Goal: Task Accomplishment & Management: Use online tool/utility

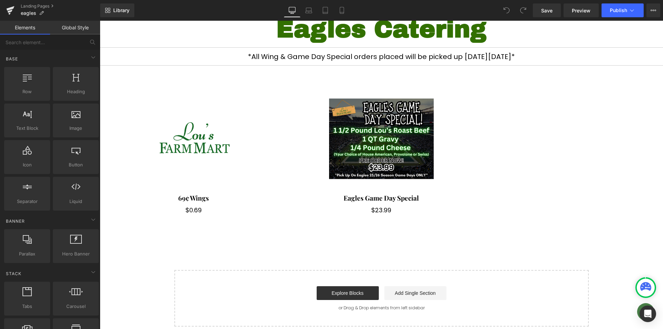
scroll to position [73, 0]
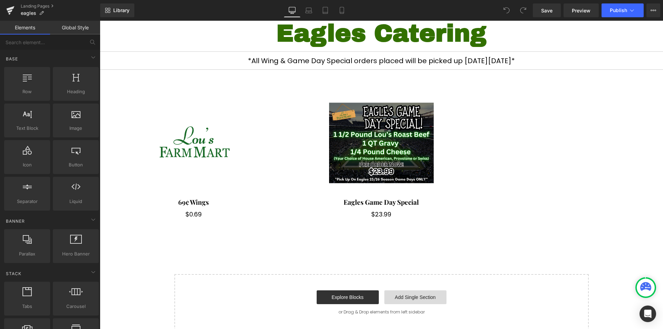
click at [411, 297] on link "Add Single Section" at bounding box center [415, 297] width 62 height 14
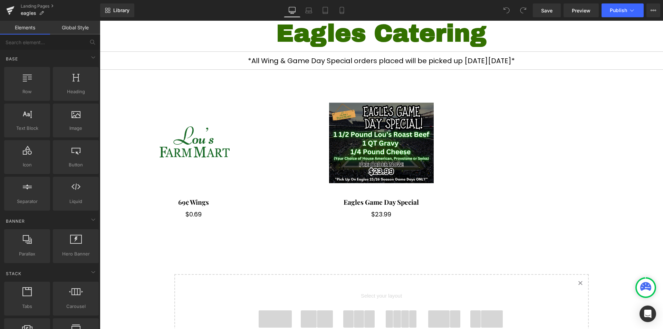
scroll to position [140, 0]
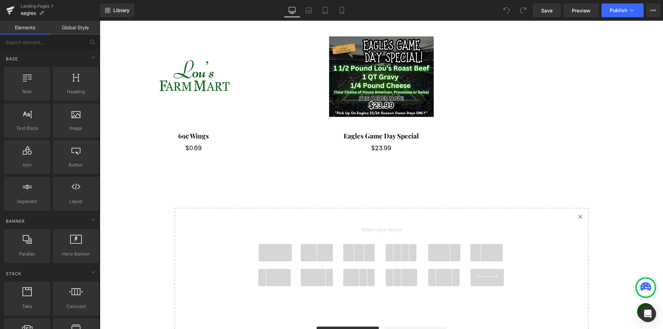
click at [266, 251] on span at bounding box center [275, 252] width 33 height 17
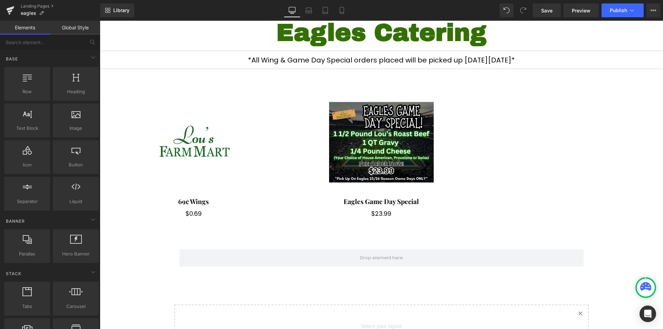
scroll to position [78, 0]
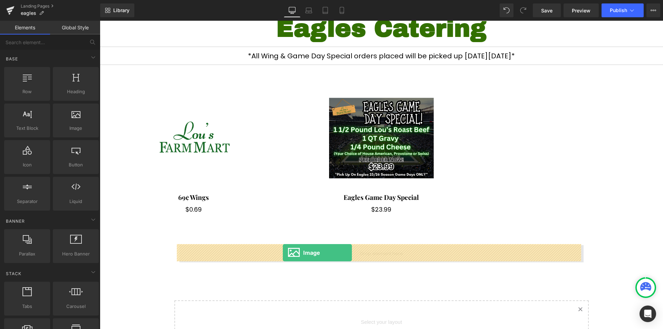
drag, startPoint x: 179, startPoint y: 143, endPoint x: 283, endPoint y: 253, distance: 151.0
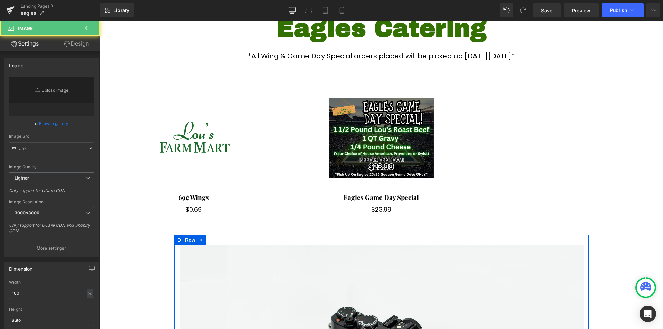
type input "//[DOMAIN_NAME][URL]"
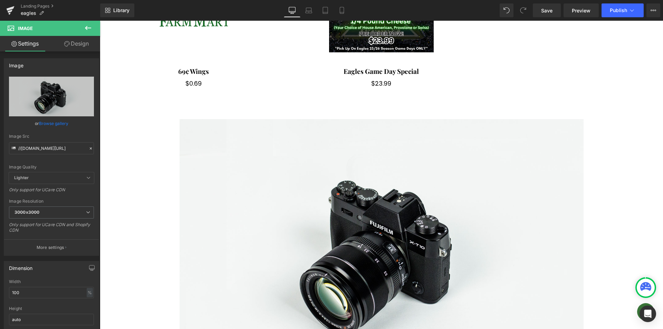
scroll to position [223, 0]
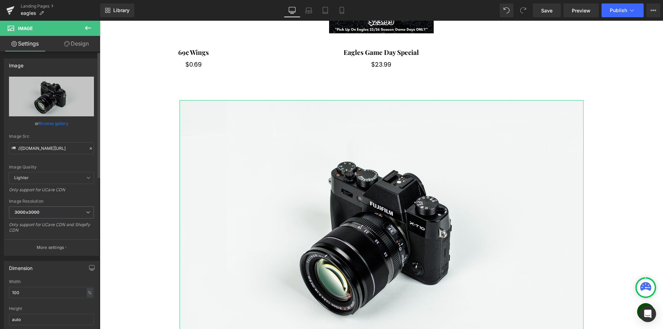
click at [50, 124] on link "Browse gallery" at bounding box center [53, 123] width 29 height 12
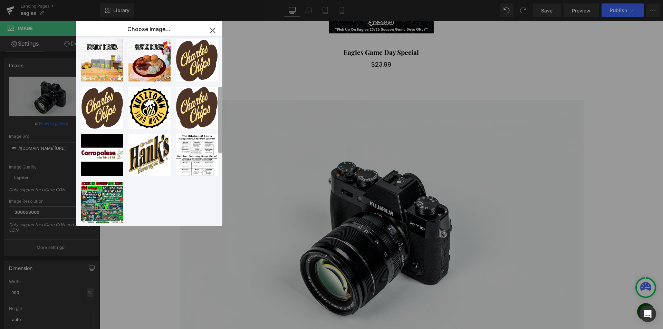
scroll to position [0, 0]
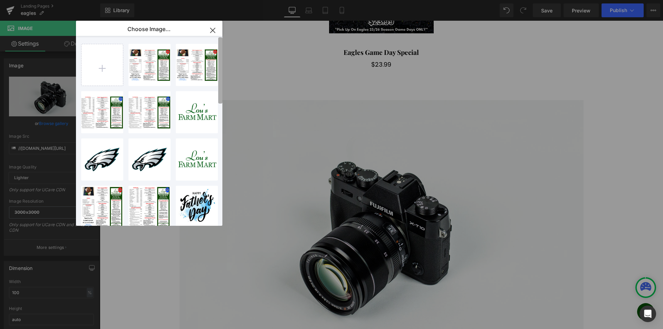
click at [221, 41] on b at bounding box center [220, 70] width 4 height 66
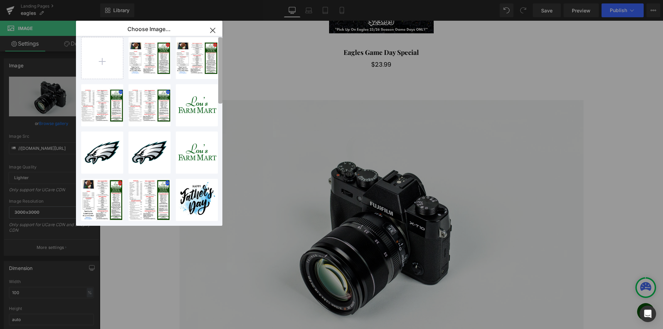
scroll to position [19, 0]
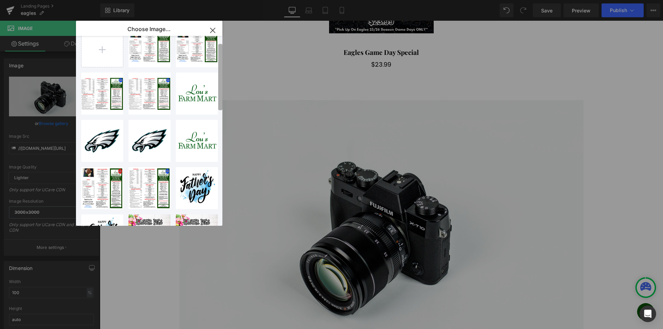
click at [221, 61] on b at bounding box center [220, 77] width 4 height 66
click at [213, 30] on icon "button" at bounding box center [212, 30] width 11 height 11
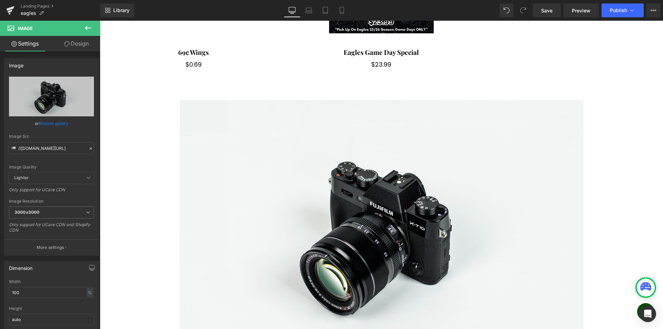
click at [91, 28] on icon at bounding box center [88, 28] width 6 height 4
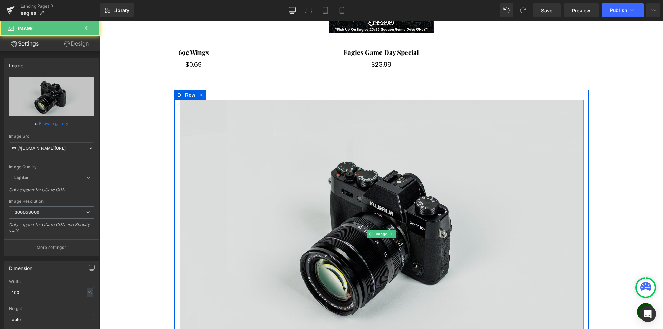
click at [379, 103] on img at bounding box center [382, 234] width 404 height 268
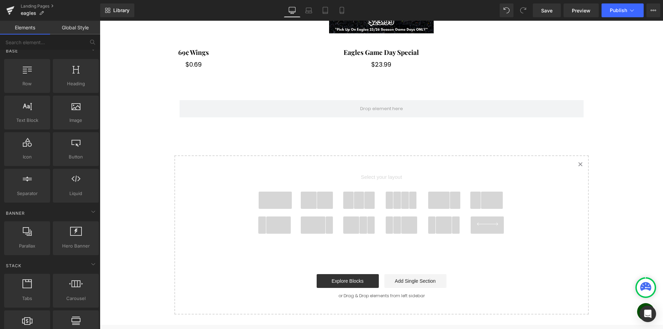
scroll to position [0, 0]
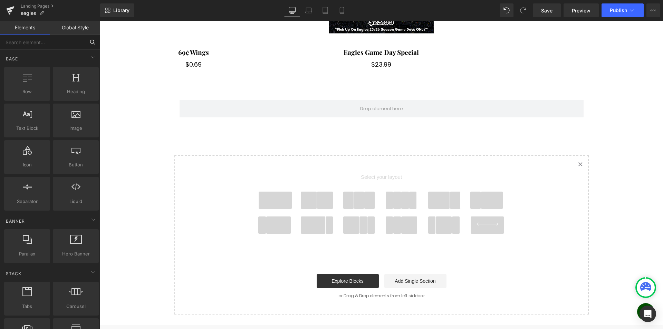
click at [45, 41] on input "text" at bounding box center [42, 42] width 85 height 15
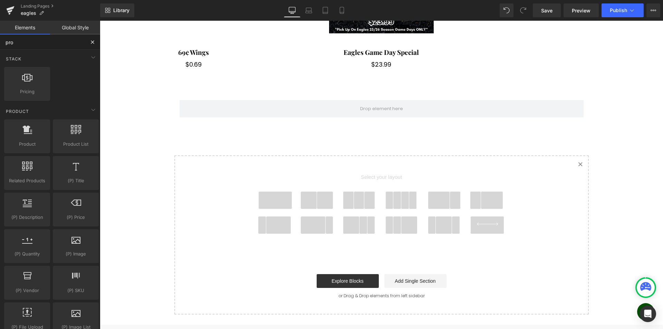
type input "prod"
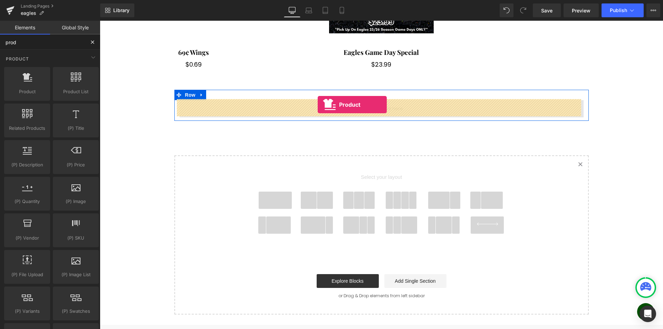
drag, startPoint x: 122, startPoint y: 107, endPoint x: 318, endPoint y: 105, distance: 195.5
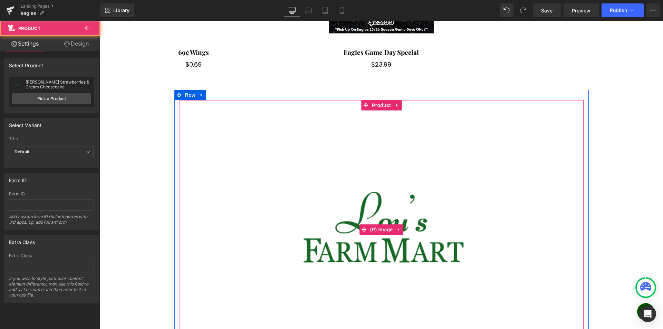
click at [374, 140] on img at bounding box center [381, 230] width 238 height 238
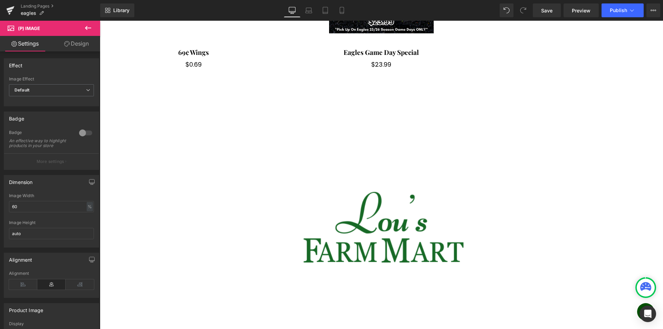
click at [90, 26] on icon at bounding box center [88, 28] width 8 height 8
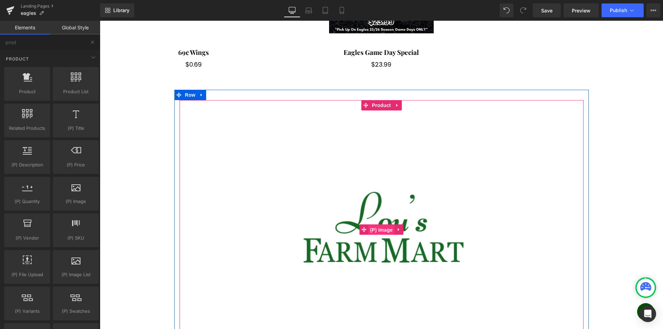
click at [384, 227] on span "(P) Image" at bounding box center [382, 230] width 26 height 10
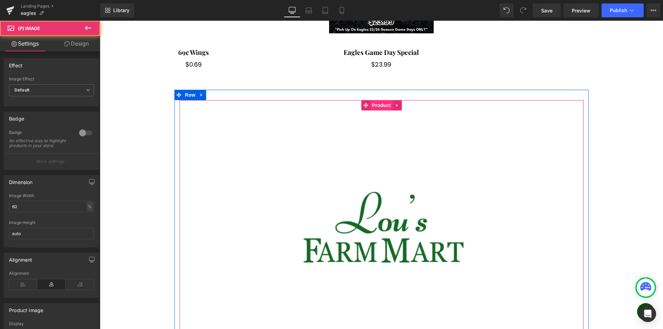
click at [378, 104] on span "Product" at bounding box center [381, 105] width 22 height 10
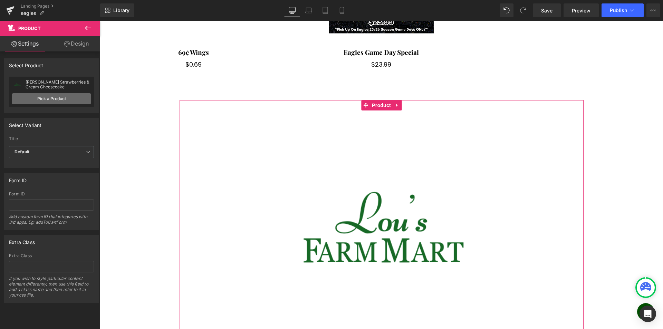
click at [29, 98] on link "Pick a Product" at bounding box center [51, 98] width 79 height 11
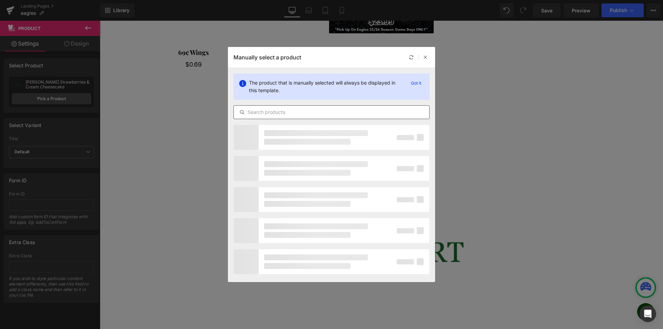
click at [296, 112] on input "text" at bounding box center [331, 112] width 195 height 8
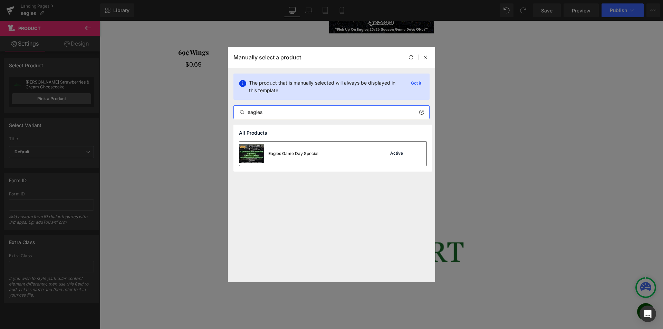
type input "eagles"
click at [300, 156] on div "Eagles Game Day Special" at bounding box center [293, 154] width 50 height 6
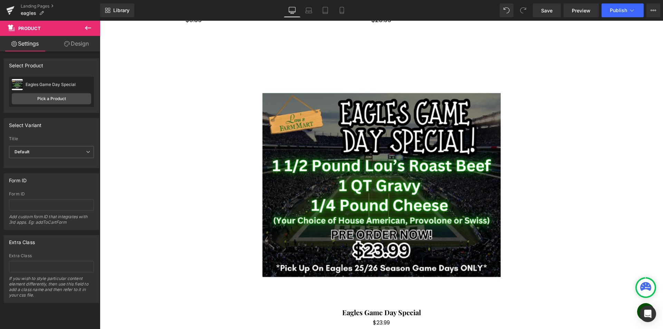
scroll to position [236, 0]
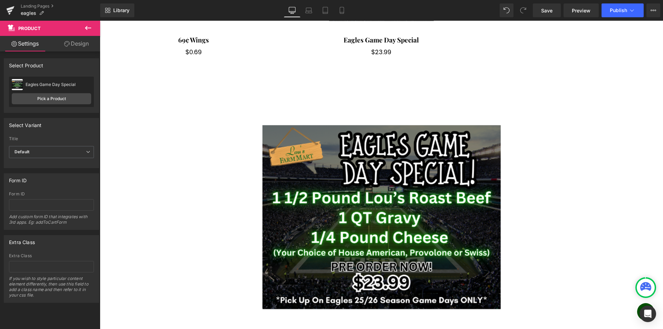
click at [433, 152] on img at bounding box center [381, 217] width 238 height 238
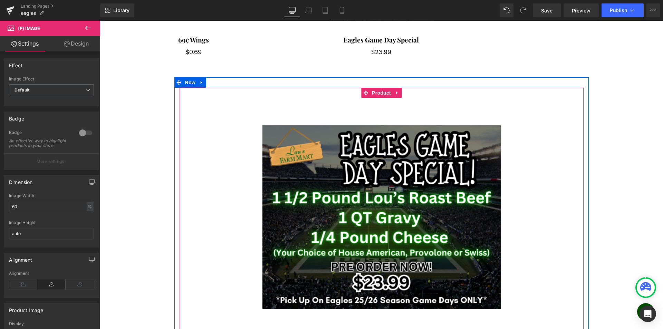
click at [431, 89] on div "Sale Off (P) Image Eagles Game Day Special (P) Title $0 $23.99 (P) Price Add To…" at bounding box center [382, 235] width 404 height 295
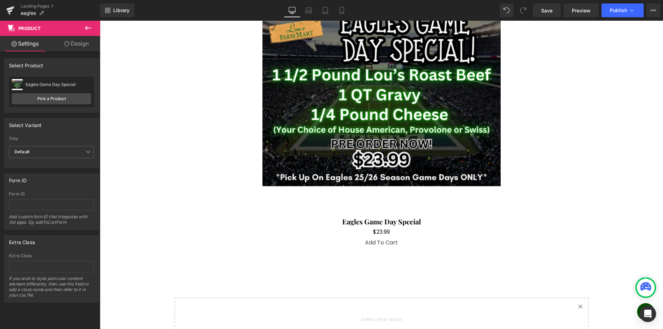
scroll to position [364, 0]
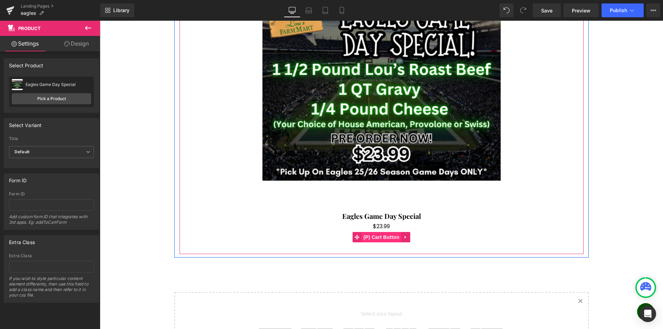
click at [383, 236] on span "(P) Cart Button" at bounding box center [381, 237] width 39 height 10
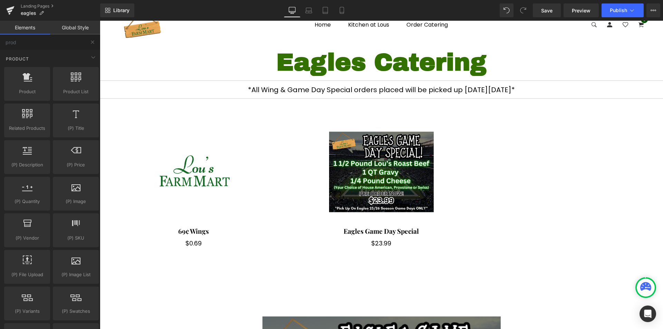
scroll to position [34, 0]
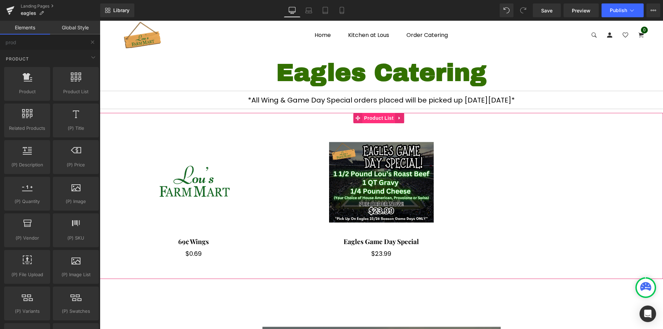
click at [366, 119] on span "Product List" at bounding box center [378, 118] width 33 height 10
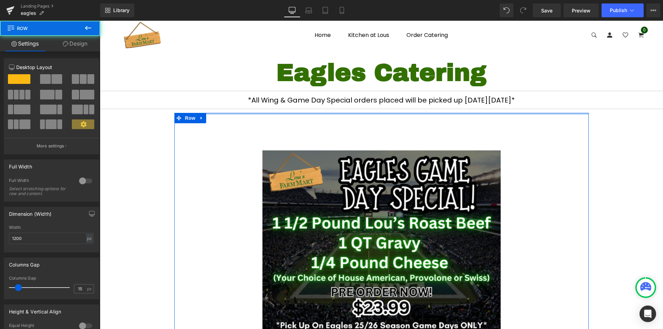
drag, startPoint x: 498, startPoint y: 120, endPoint x: 498, endPoint y: 105, distance: 14.9
click at [499, 105] on div "Eagles Catering Heading Separator *All Wing & Game Day Special orders placed wi…" at bounding box center [381, 325] width 563 height 534
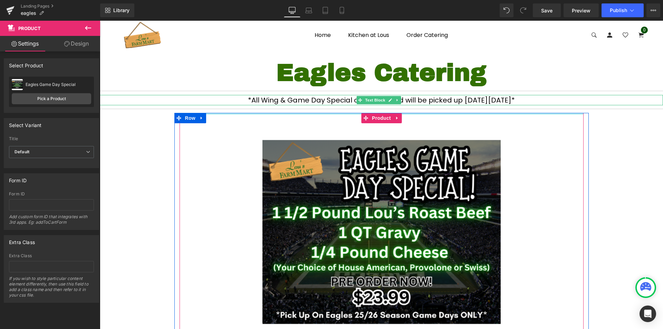
drag, startPoint x: 447, startPoint y: 122, endPoint x: 447, endPoint y: 99, distance: 22.4
click at [447, 99] on div "Eagles Catering Heading Separator *All Wing & Game Day Special orders placed wi…" at bounding box center [381, 319] width 563 height 523
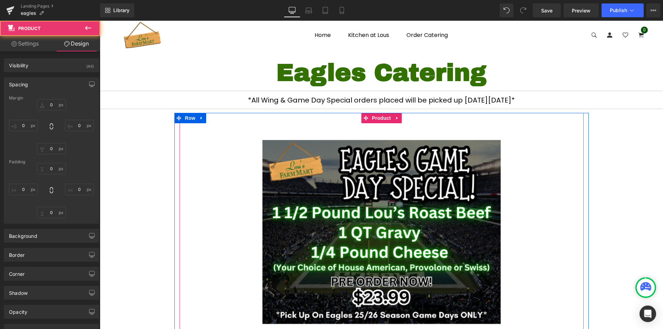
type input "0"
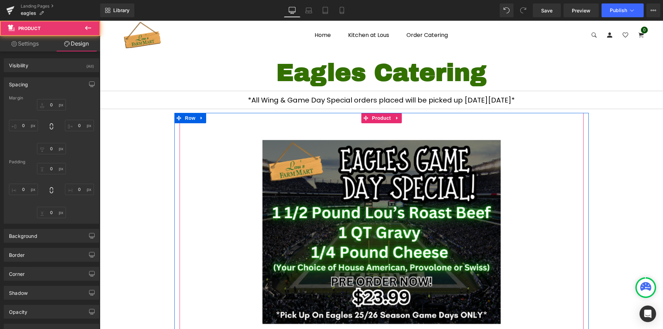
type input "10"
type input "30"
type input "10"
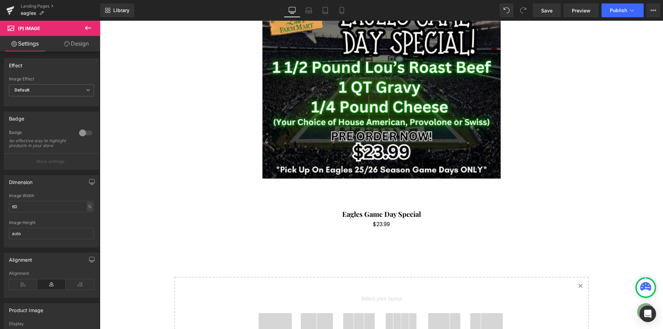
scroll to position [153, 0]
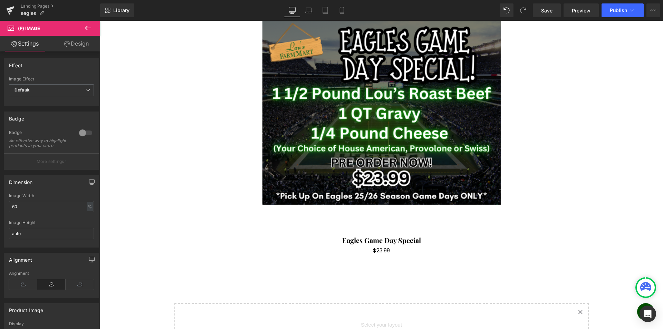
click at [292, 121] on img at bounding box center [381, 113] width 238 height 238
click at [408, 115] on img at bounding box center [381, 113] width 238 height 238
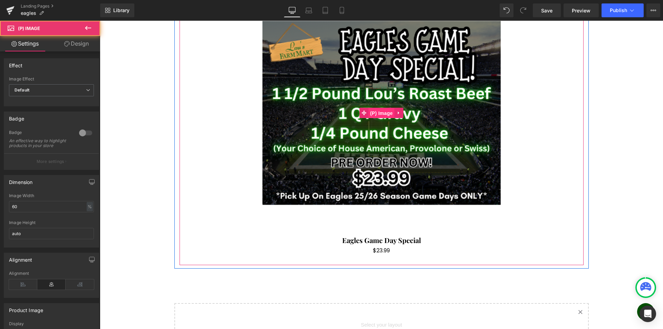
click at [380, 109] on span "(P) Image" at bounding box center [382, 113] width 26 height 10
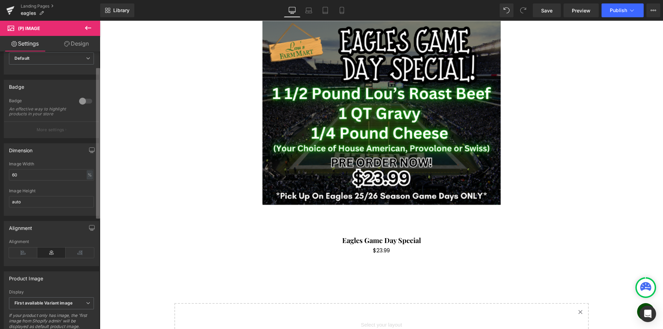
click at [96, 174] on b at bounding box center [98, 143] width 4 height 151
drag, startPoint x: 28, startPoint y: 180, endPoint x: 0, endPoint y: 160, distance: 34.4
click at [0, 160] on div "Dimension 60% Image Width 60 % % px auto Image Height auto" at bounding box center [51, 176] width 103 height 78
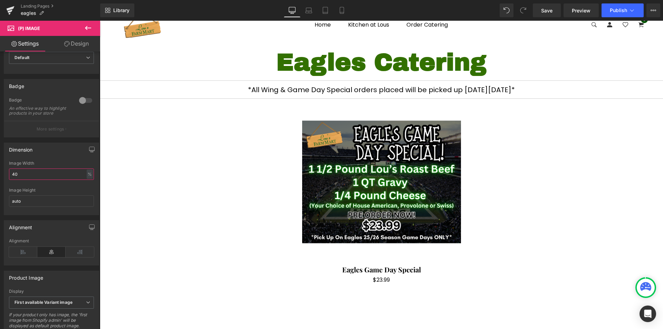
scroll to position [57, 0]
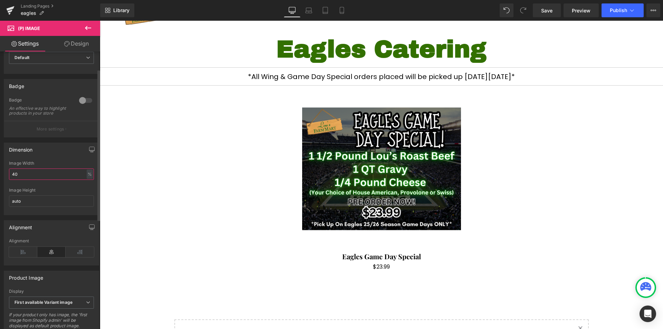
drag, startPoint x: 22, startPoint y: 176, endPoint x: 1, endPoint y: 175, distance: 21.5
click at [1, 175] on div "Dimension 40% Image Width 40 % % px auto Image Height auto" at bounding box center [51, 176] width 103 height 78
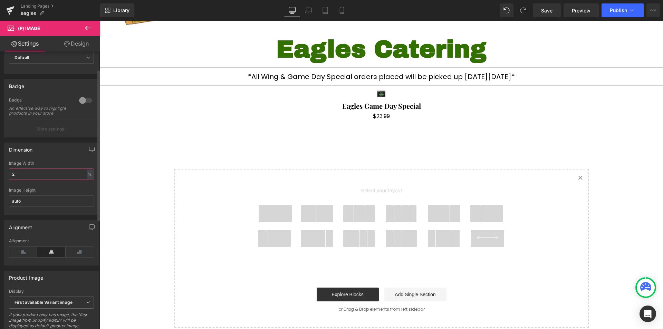
type input "25"
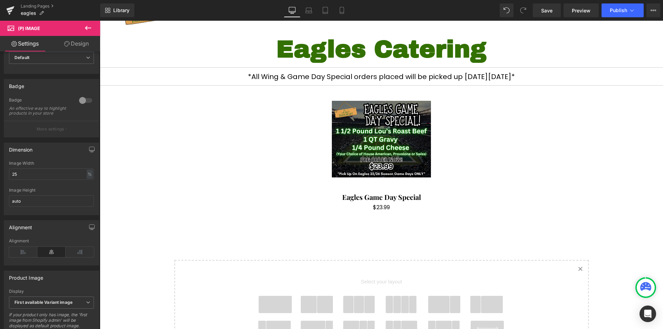
click at [100, 21] on div at bounding box center [100, 21] width 0 height 0
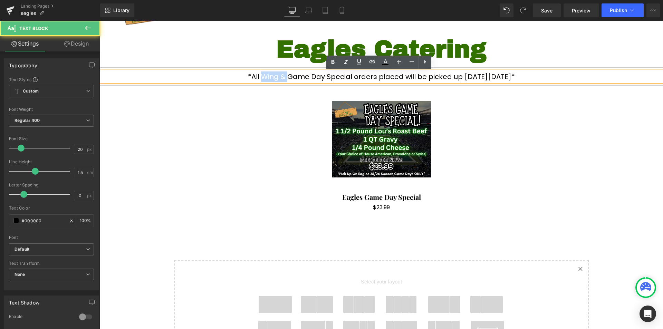
drag, startPoint x: 252, startPoint y: 76, endPoint x: 229, endPoint y: 75, distance: 23.5
click at [228, 75] on p "*All Wing & Game Day Special orders placed will be picked up [DATE][DATE]*" at bounding box center [381, 76] width 563 height 10
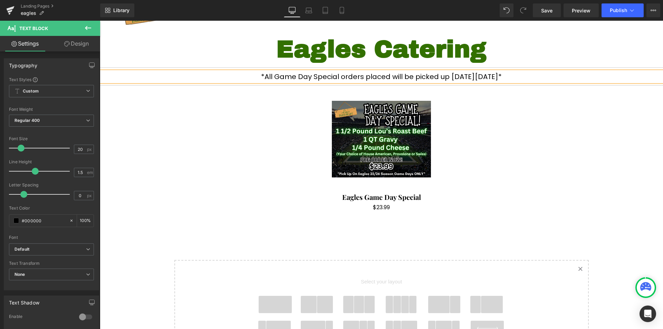
drag, startPoint x: 426, startPoint y: 76, endPoint x: 527, endPoint y: 79, distance: 101.6
click at [527, 79] on p "*All Game Day Special orders placed will be picked up [DATE][DATE]*" at bounding box center [381, 76] width 563 height 10
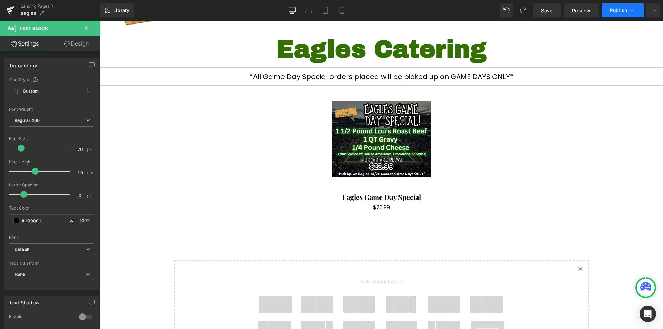
click at [610, 13] on button "Publish" at bounding box center [623, 10] width 42 height 14
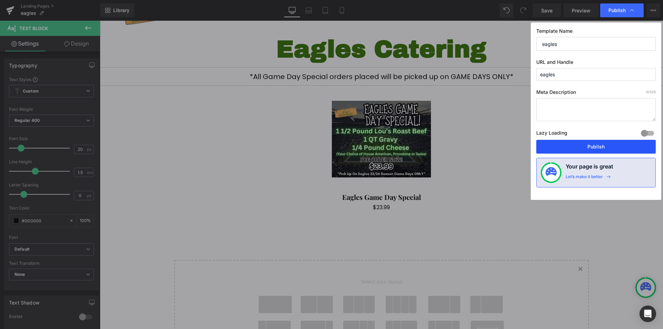
click at [572, 153] on button "Publish" at bounding box center [596, 147] width 120 height 14
